Goal: Information Seeking & Learning: Find specific page/section

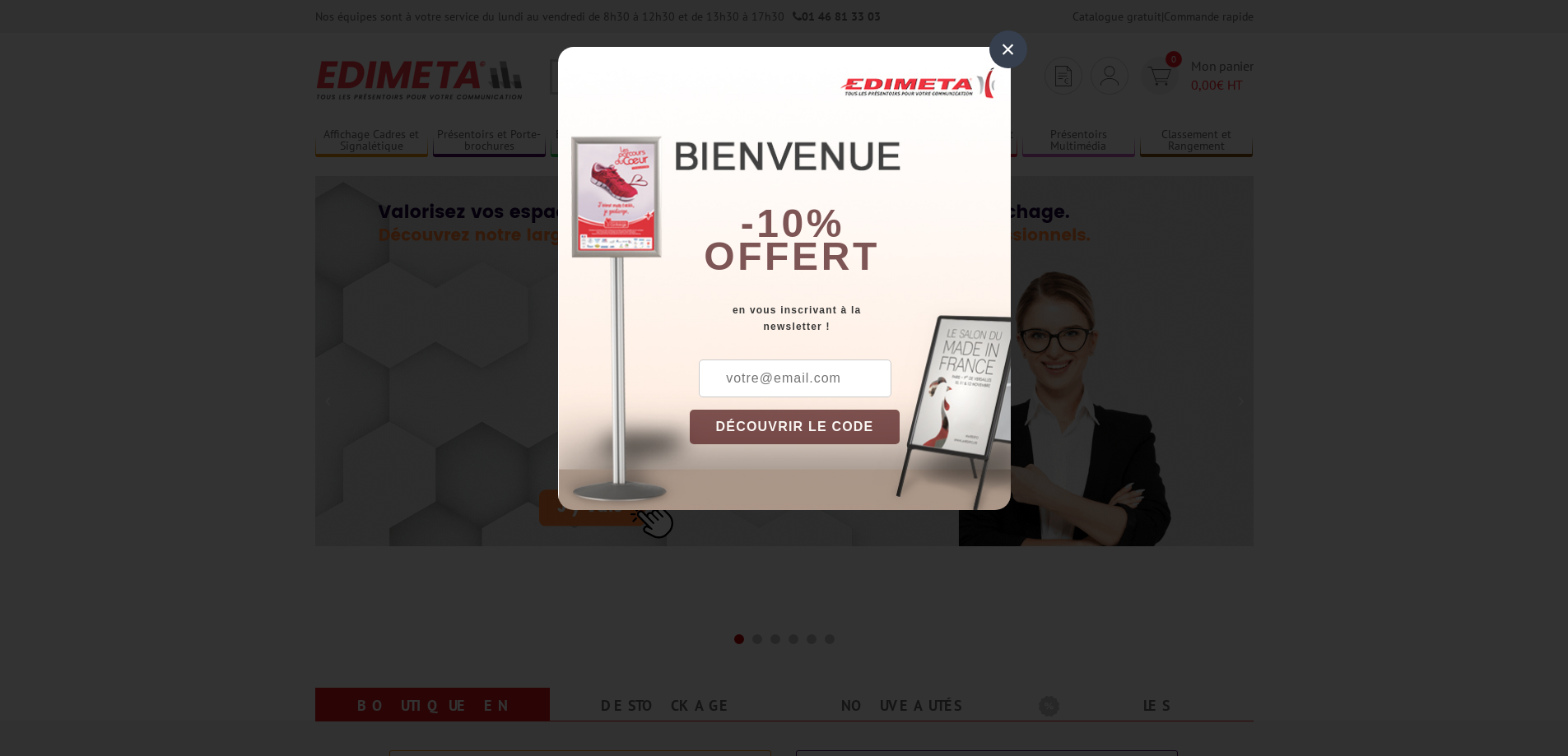
click at [1003, 42] on div "×" at bounding box center [1007, 49] width 38 height 38
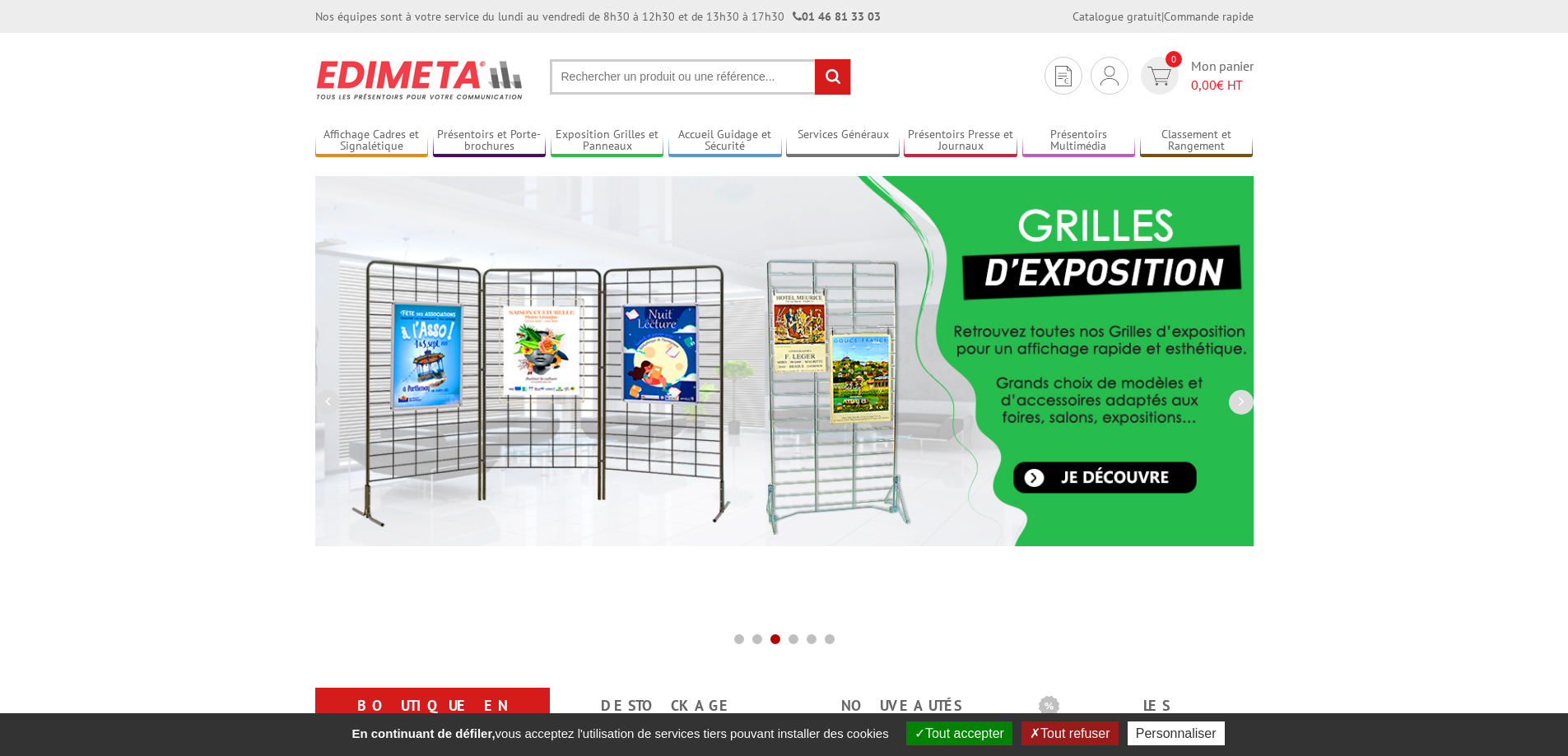
click at [756, 66] on input "text" at bounding box center [700, 77] width 301 height 36
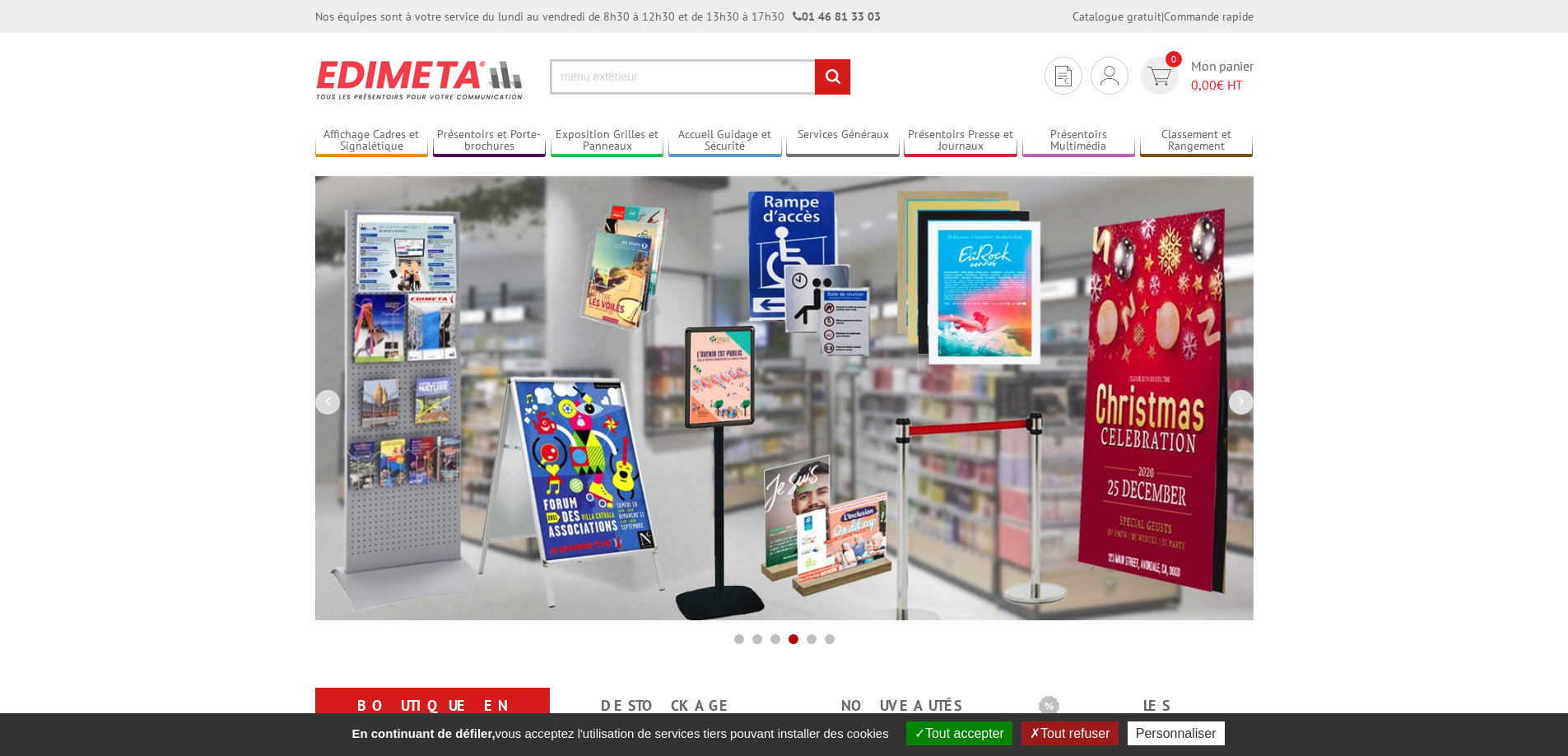
type input "menu extérieur"
click at [815, 59] on input "rechercher" at bounding box center [833, 77] width 36 height 36
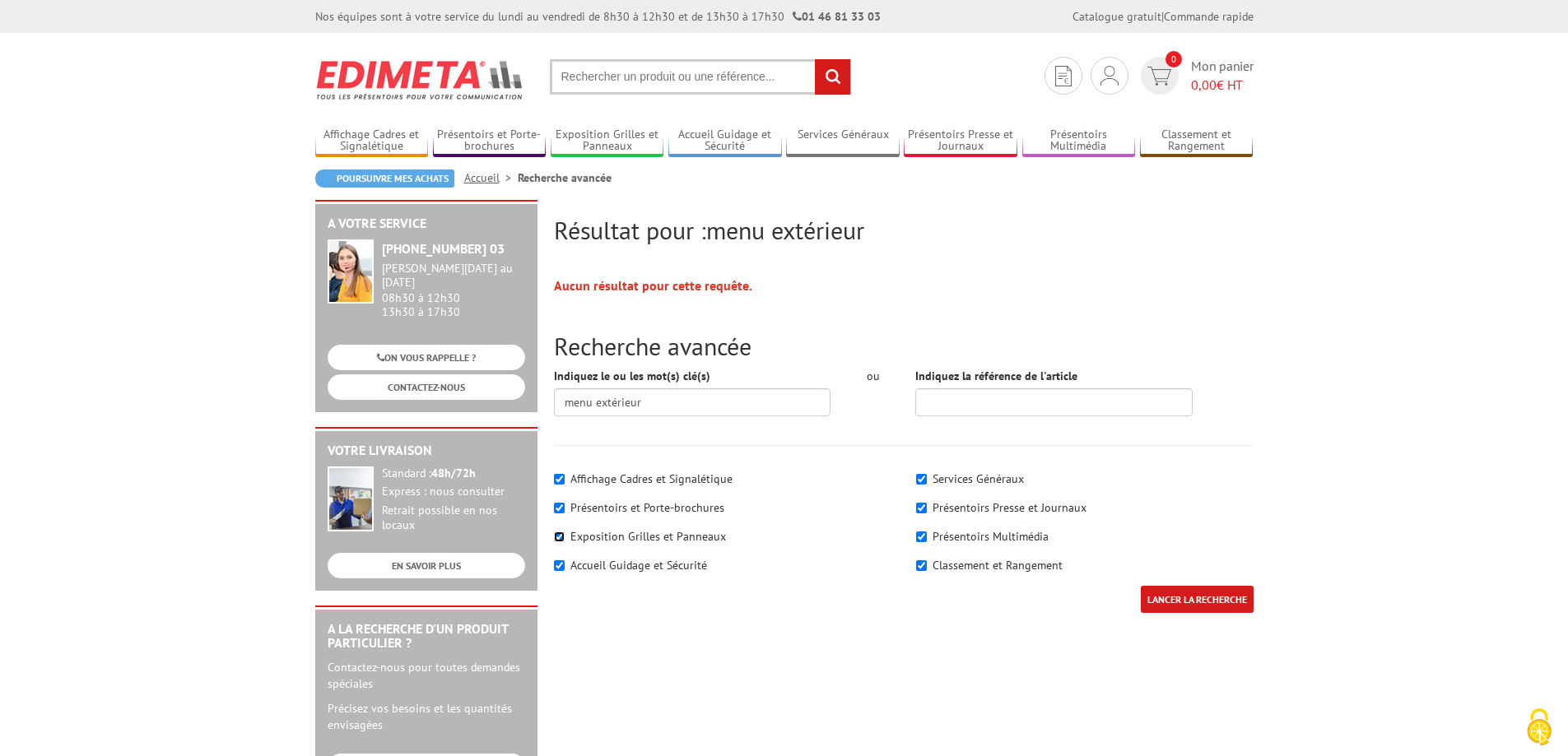
click at [562, 535] on input"] "Exposition Grilles et Panneaux" at bounding box center [559, 536] width 11 height 11
checkbox input"] "false"
click at [566, 562] on div "Accueil Guidage et Sécurité" at bounding box center [723, 564] width 338 height 16
click at [561, 568] on input"] "Accueil Guidage et Sécurité" at bounding box center [559, 565] width 11 height 11
checkbox input"] "false"
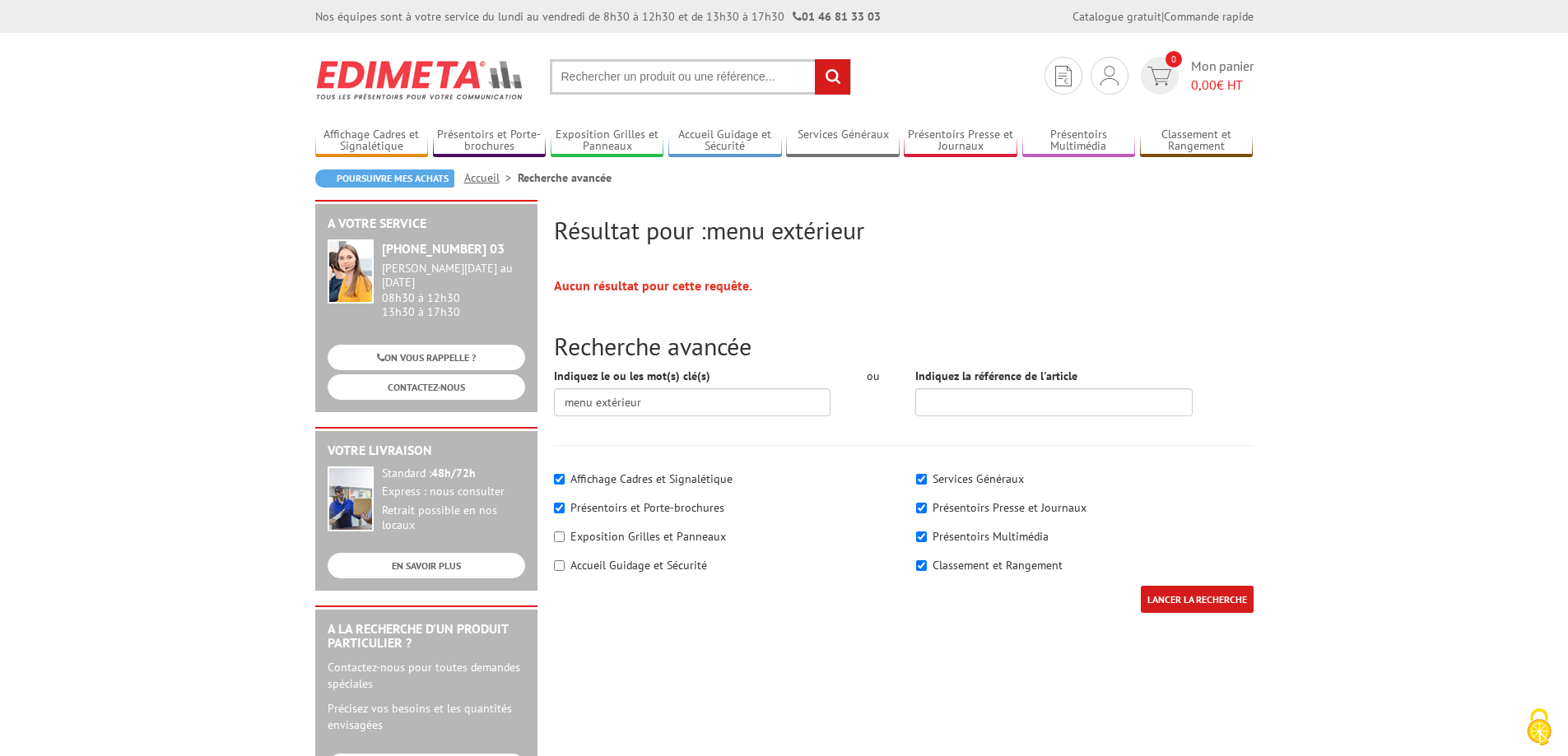
click at [638, 75] on input "text" at bounding box center [700, 77] width 301 height 36
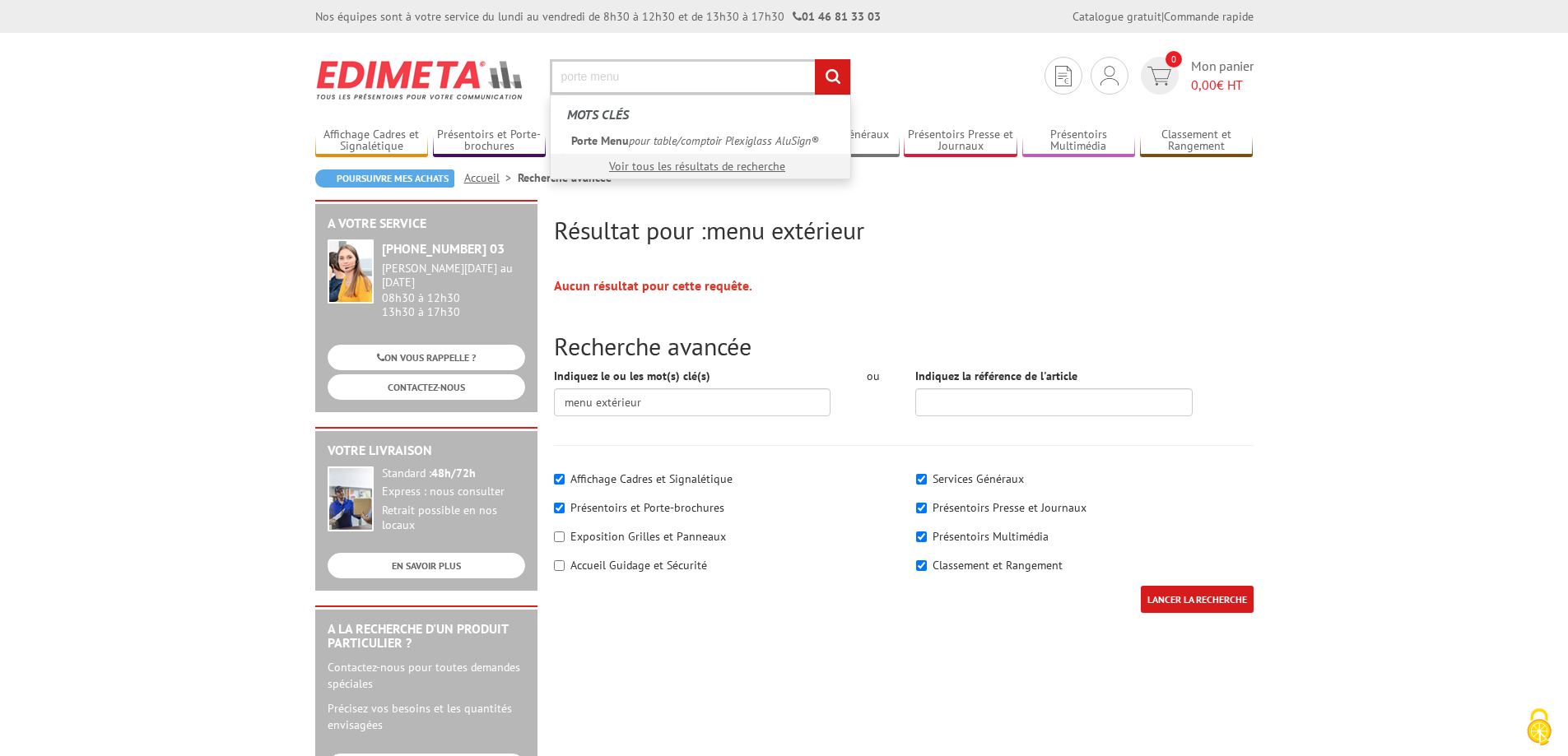
type input "porte menu"
click at [815, 59] on input "rechercher" at bounding box center [833, 77] width 36 height 36
